Goal: Find specific page/section

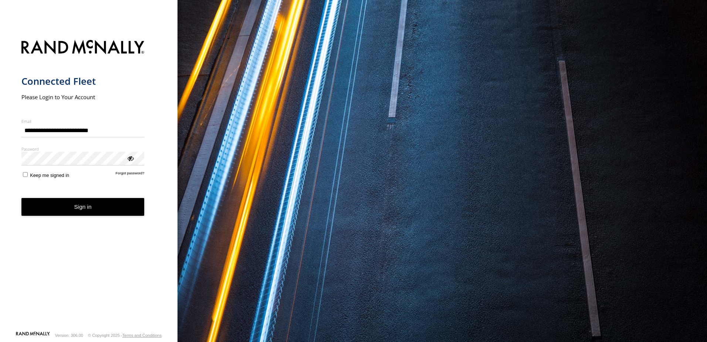
click at [78, 210] on button "Sign in" at bounding box center [82, 207] width 123 height 18
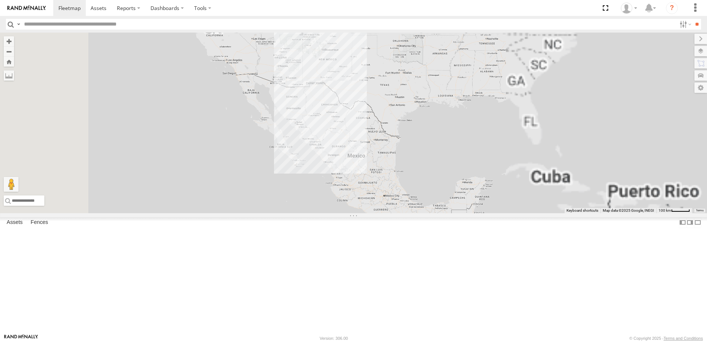
click at [38, 24] on input "text" at bounding box center [348, 24] width 655 height 11
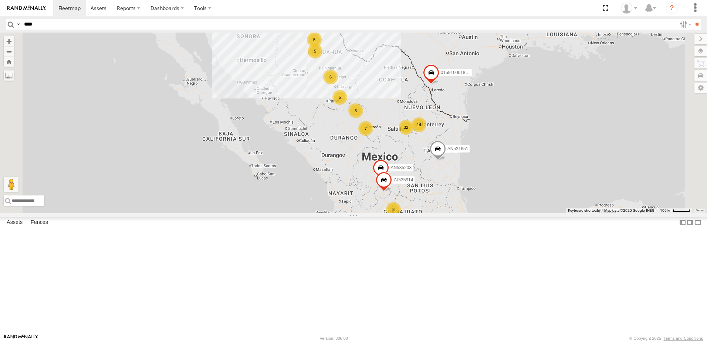
type input "****"
click at [693, 19] on input "**" at bounding box center [697, 24] width 9 height 11
